Goal: Obtain resource: Download file/media

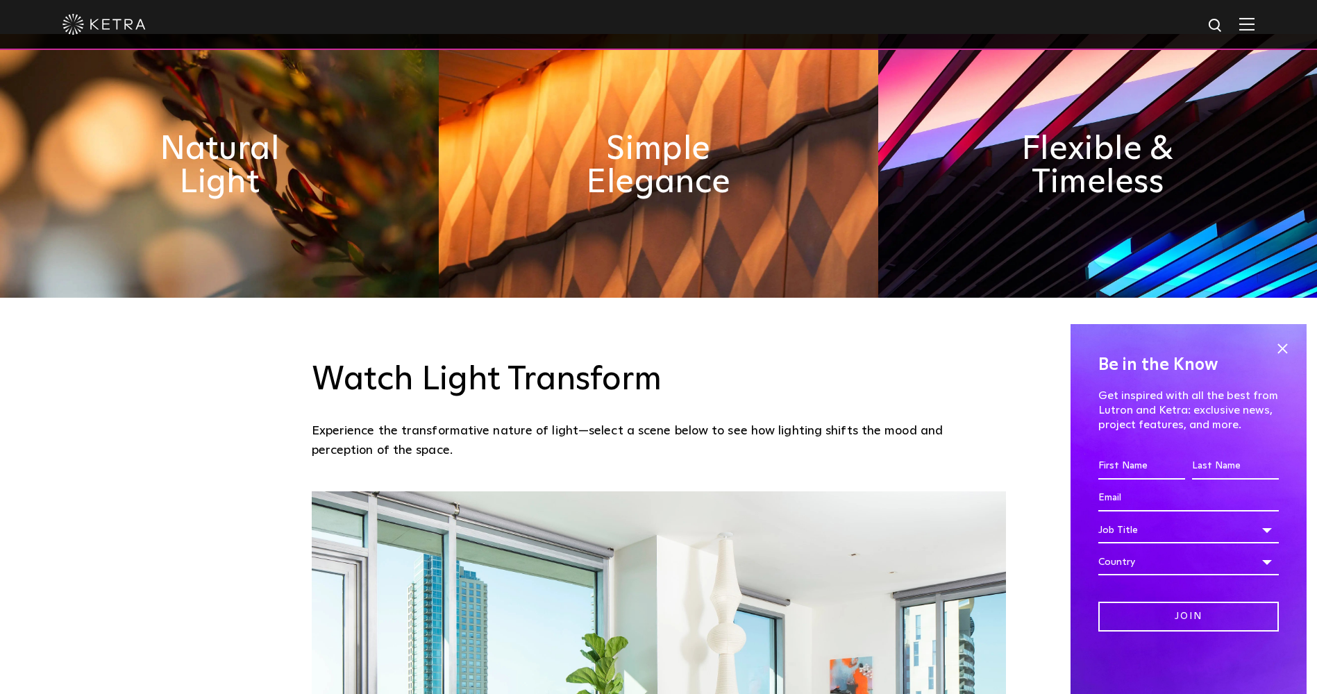
scroll to position [1111, 0]
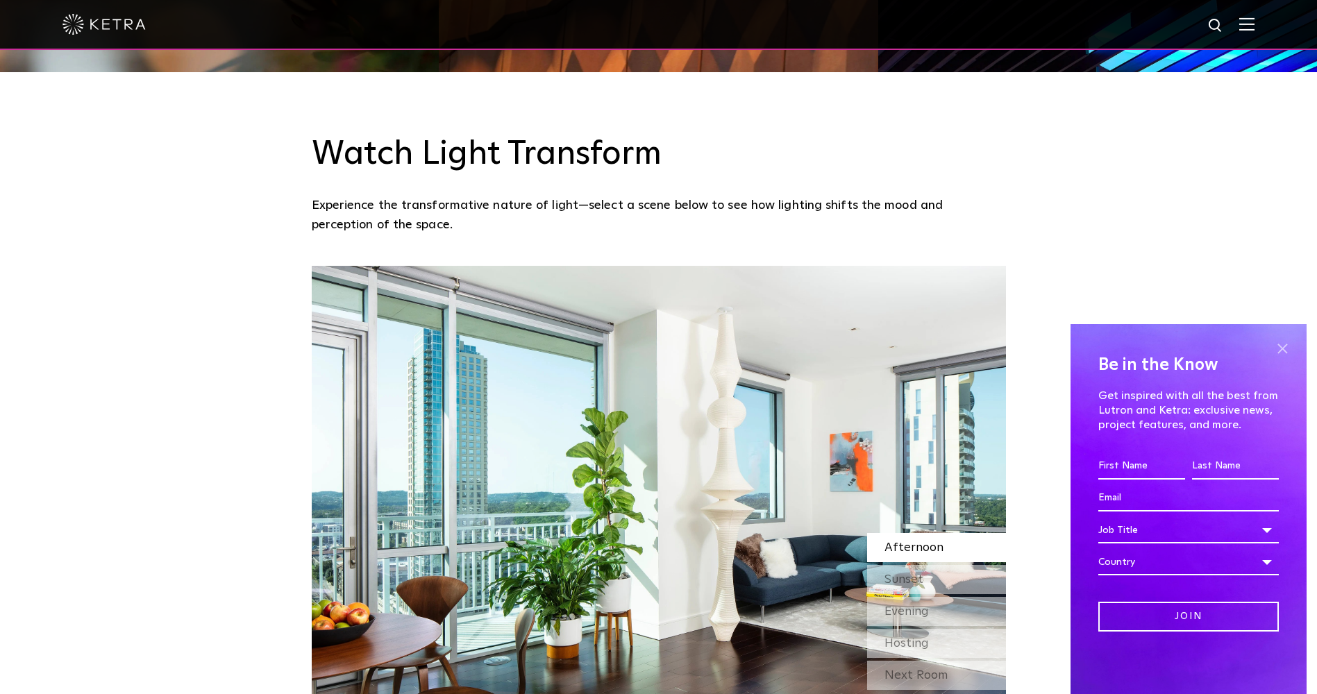
click at [1283, 346] on span at bounding box center [1282, 348] width 21 height 21
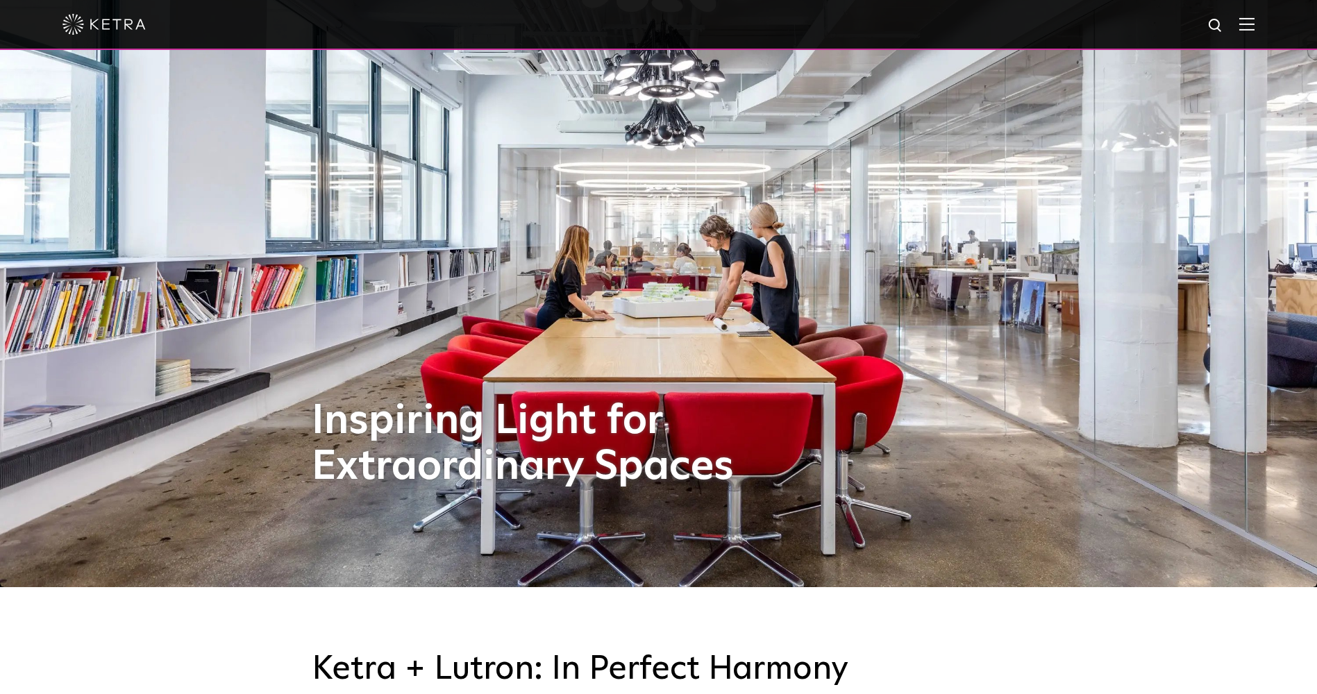
scroll to position [0, 0]
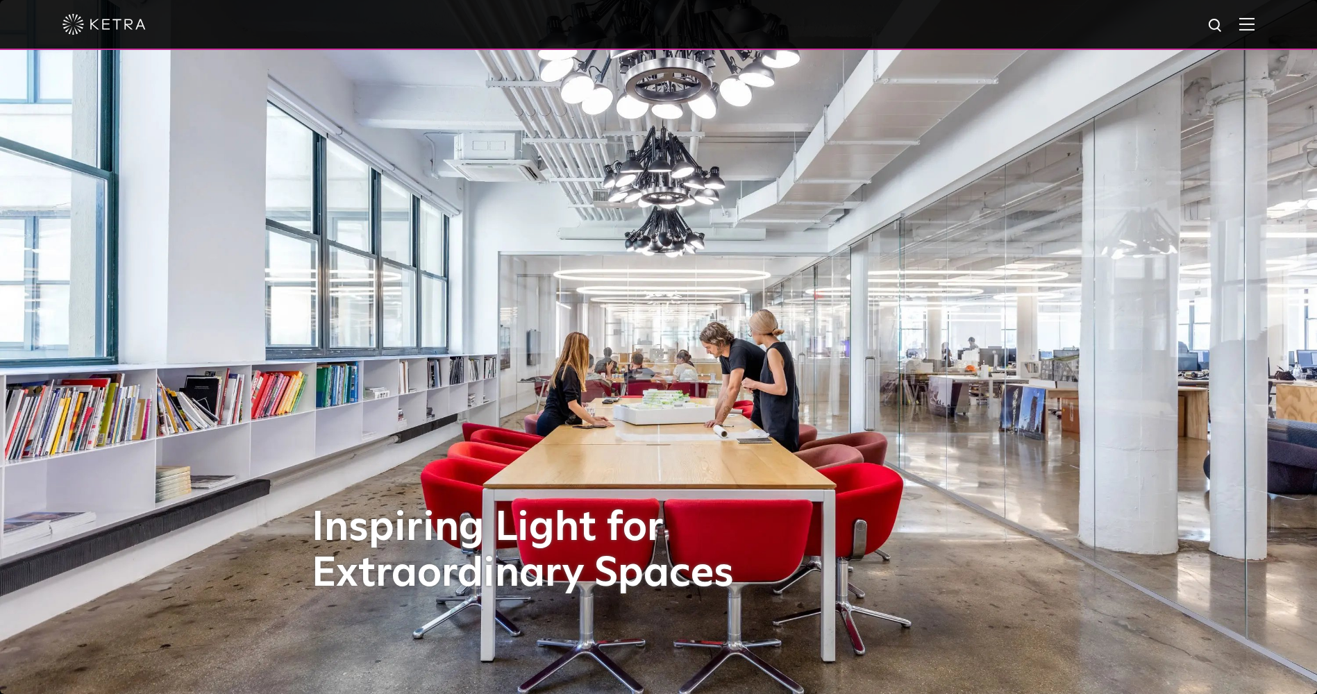
click at [1252, 24] on img at bounding box center [1246, 23] width 15 height 13
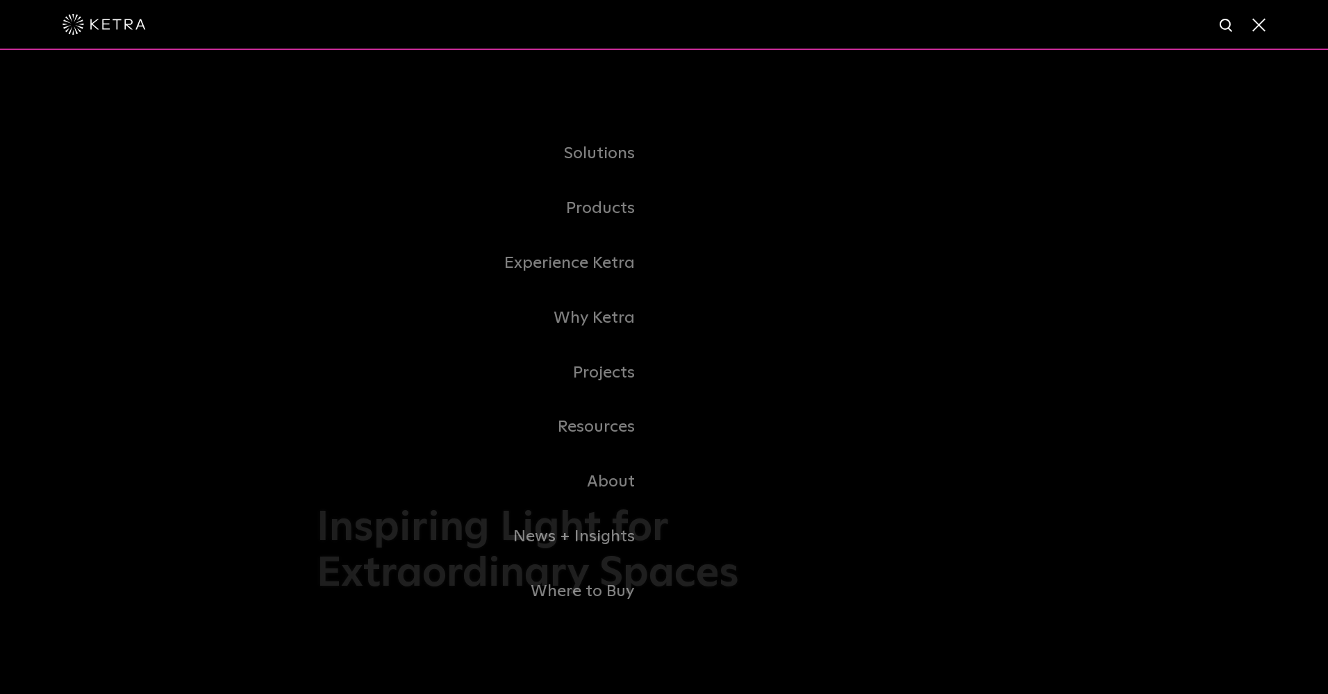
click at [0, 0] on link "Residential Products" at bounding box center [0, 0] width 0 height 0
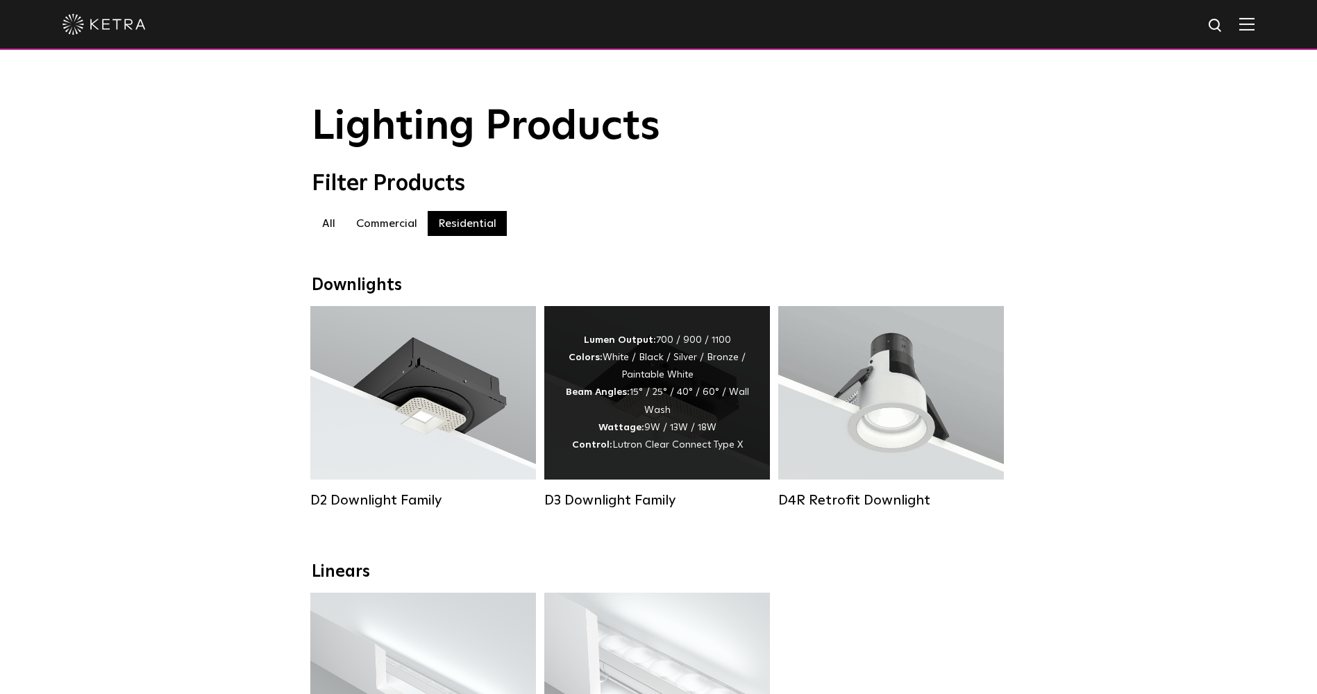
click at [667, 400] on div "Lumen Output: 700 / 900 / 1100 Colors: White / Black / Silver / Bronze / Painta…" at bounding box center [657, 393] width 184 height 122
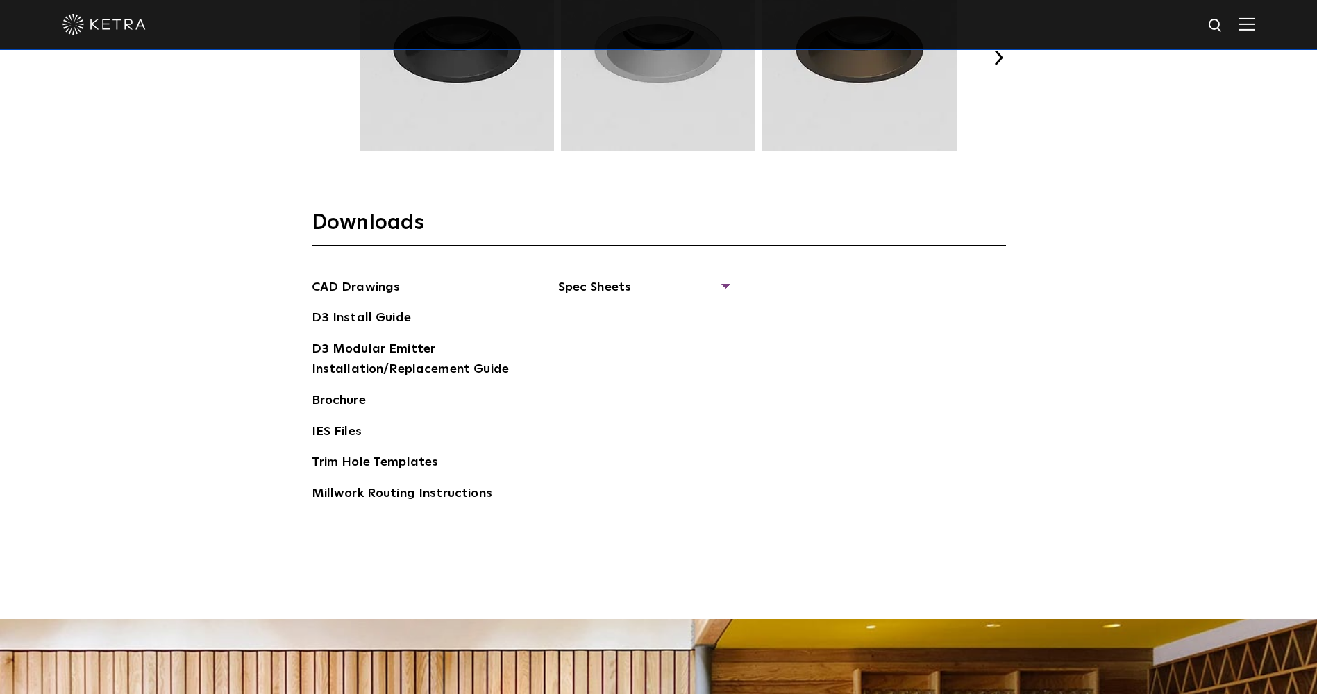
scroll to position [2222, 0]
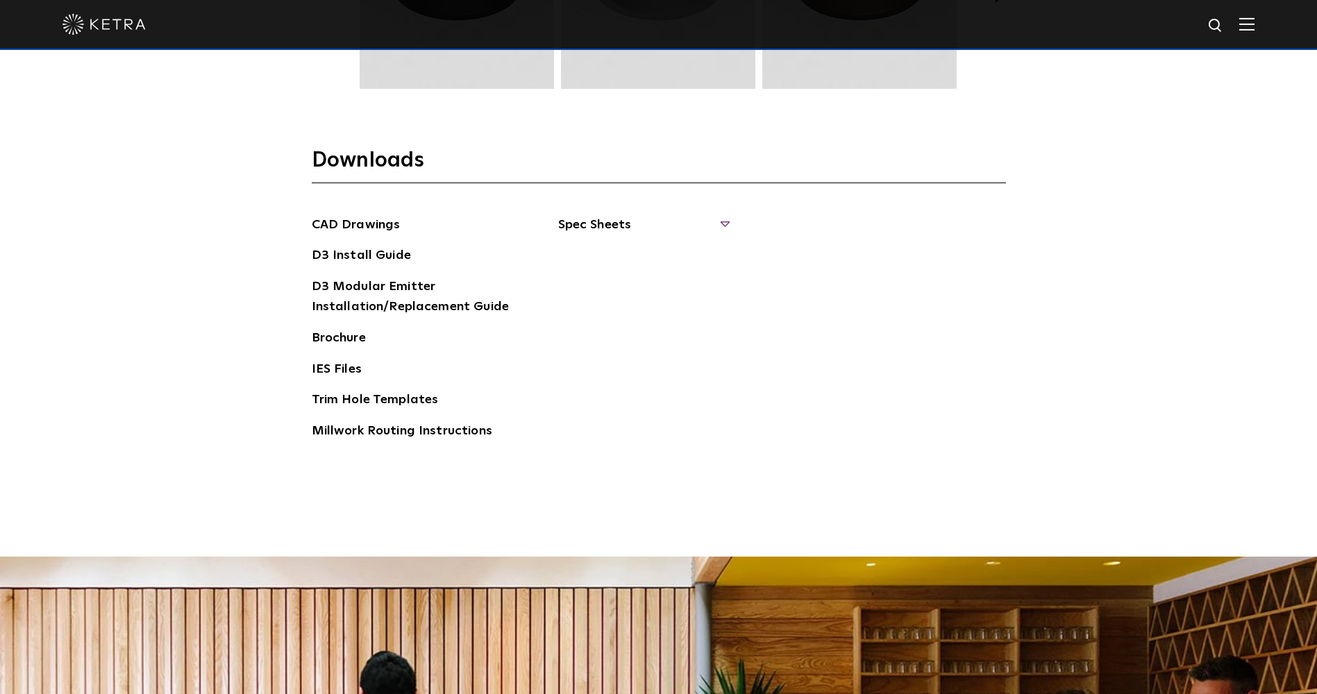
click at [723, 222] on span "Spec Sheets" at bounding box center [643, 230] width 170 height 31
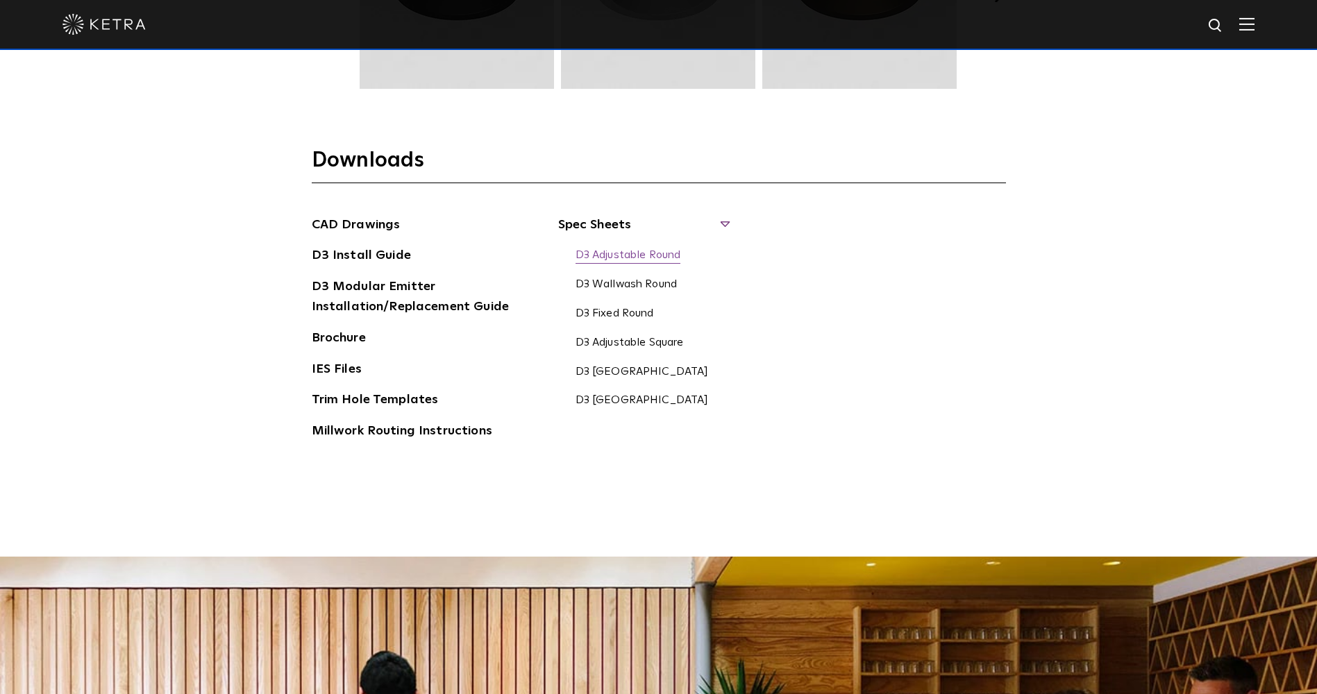
click at [638, 256] on link "D3 Adjustable Round" at bounding box center [629, 256] width 106 height 15
